Goal: Find specific page/section: Find specific page/section

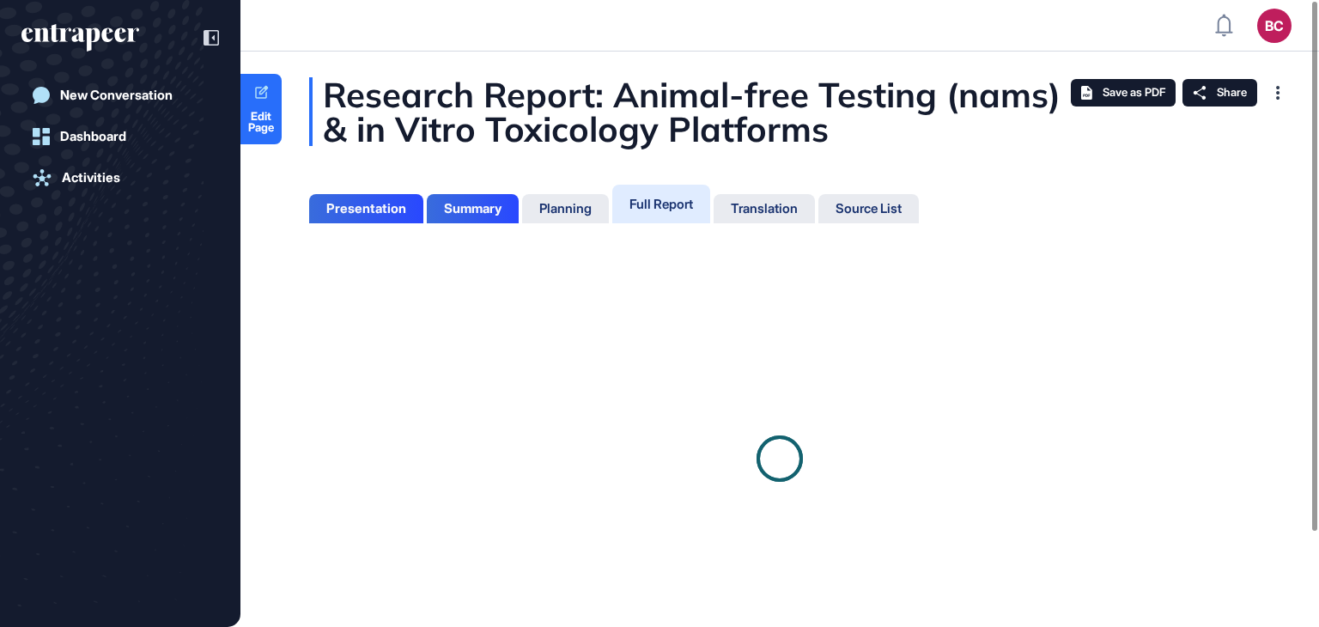
scroll to position [540, 4]
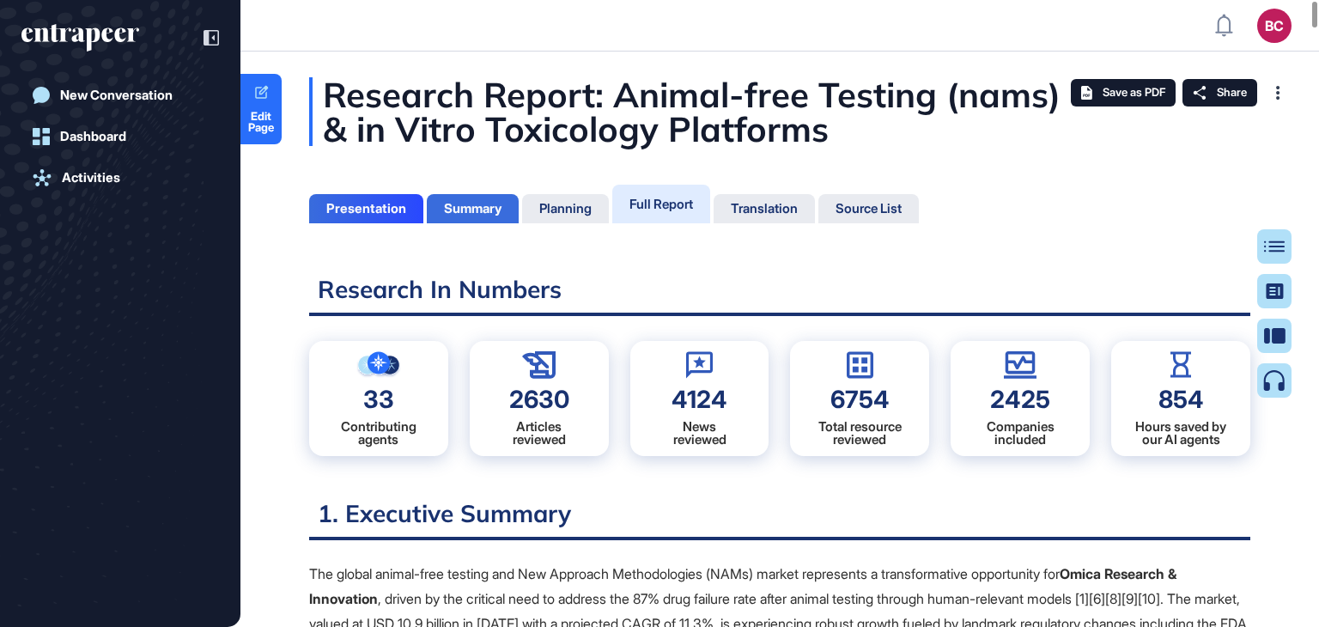
click at [479, 204] on div "Summary" at bounding box center [473, 208] width 58 height 15
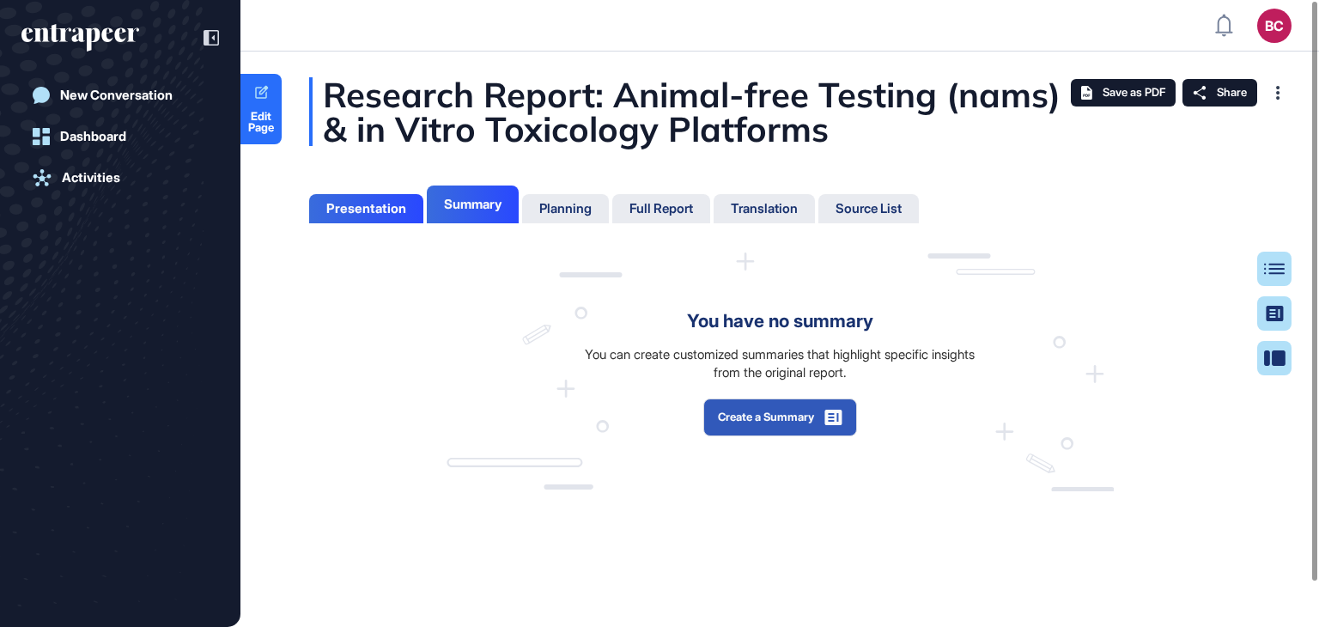
scroll to position [8, 0]
click at [366, 211] on div "Presentation" at bounding box center [366, 208] width 80 height 15
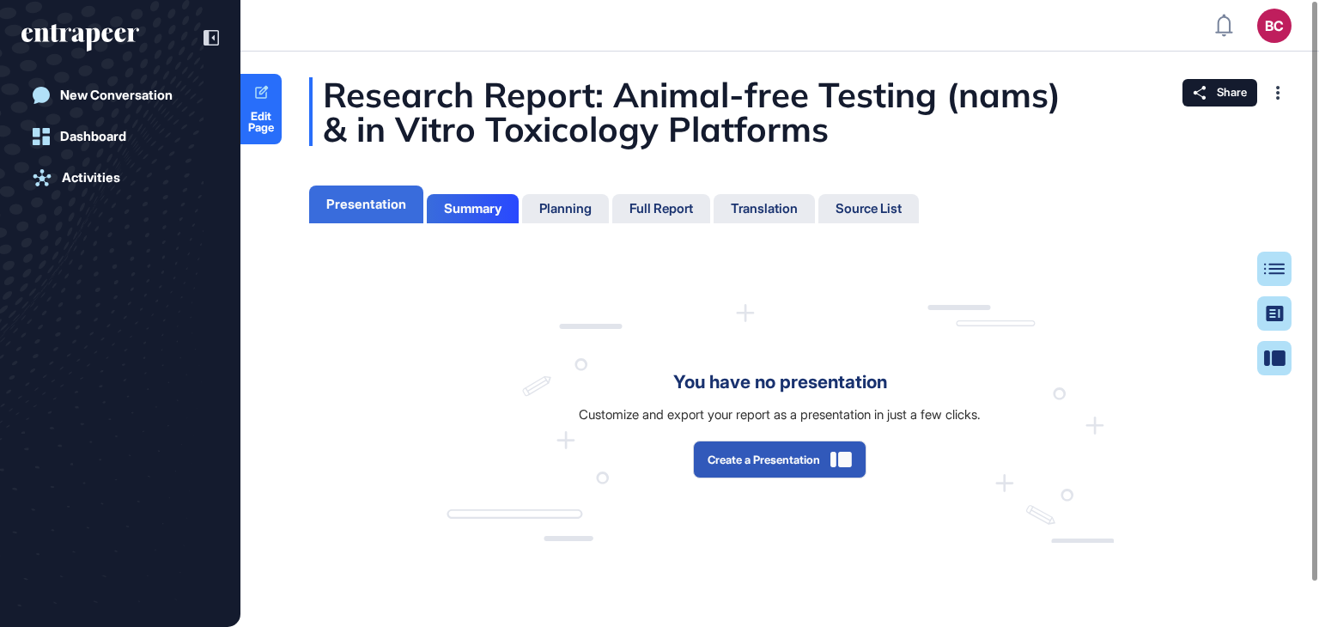
scroll to position [540, 4]
